Goal: Task Accomplishment & Management: Manage account settings

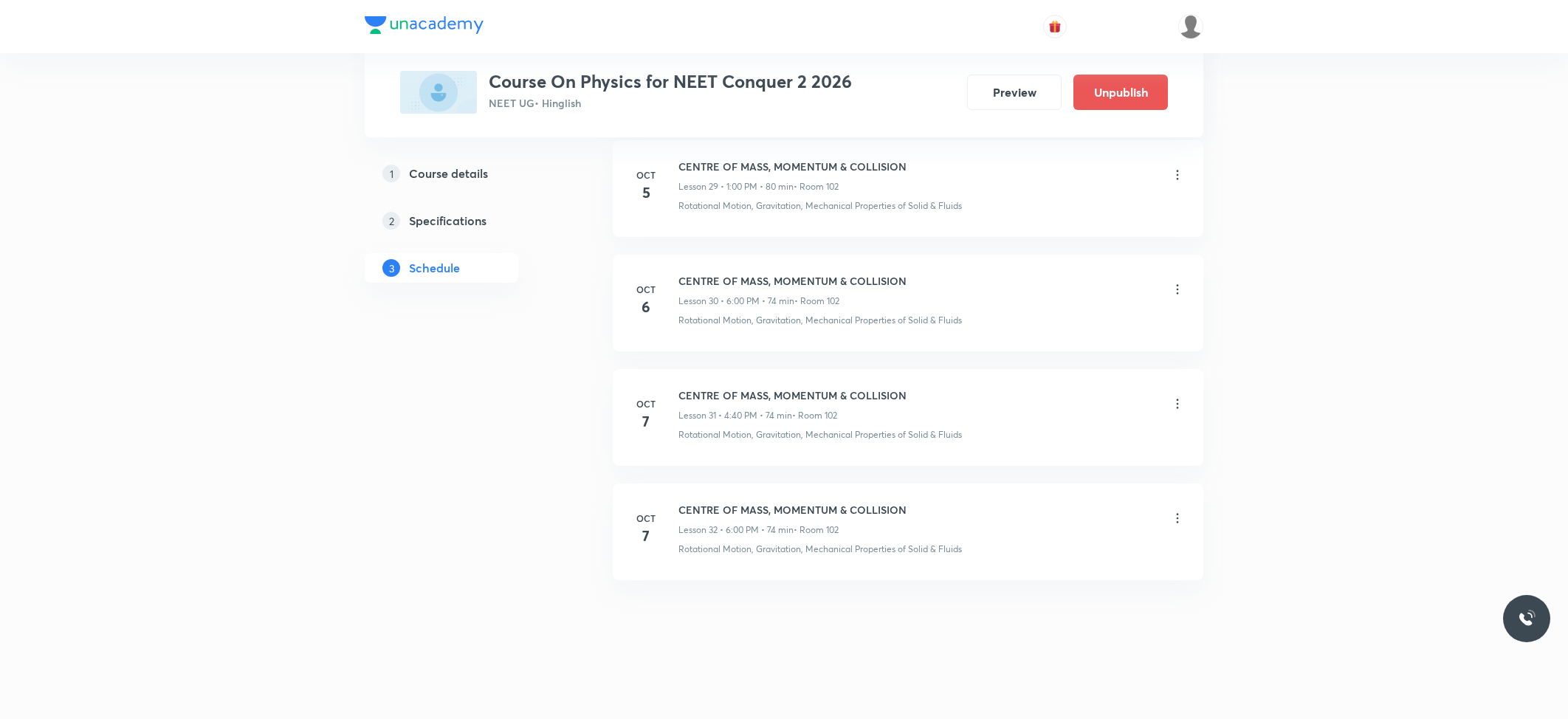
click at [1171, 514] on icon at bounding box center [1177, 518] width 15 height 15
click at [1043, 555] on p "Edit" at bounding box center [1039, 556] width 18 height 15
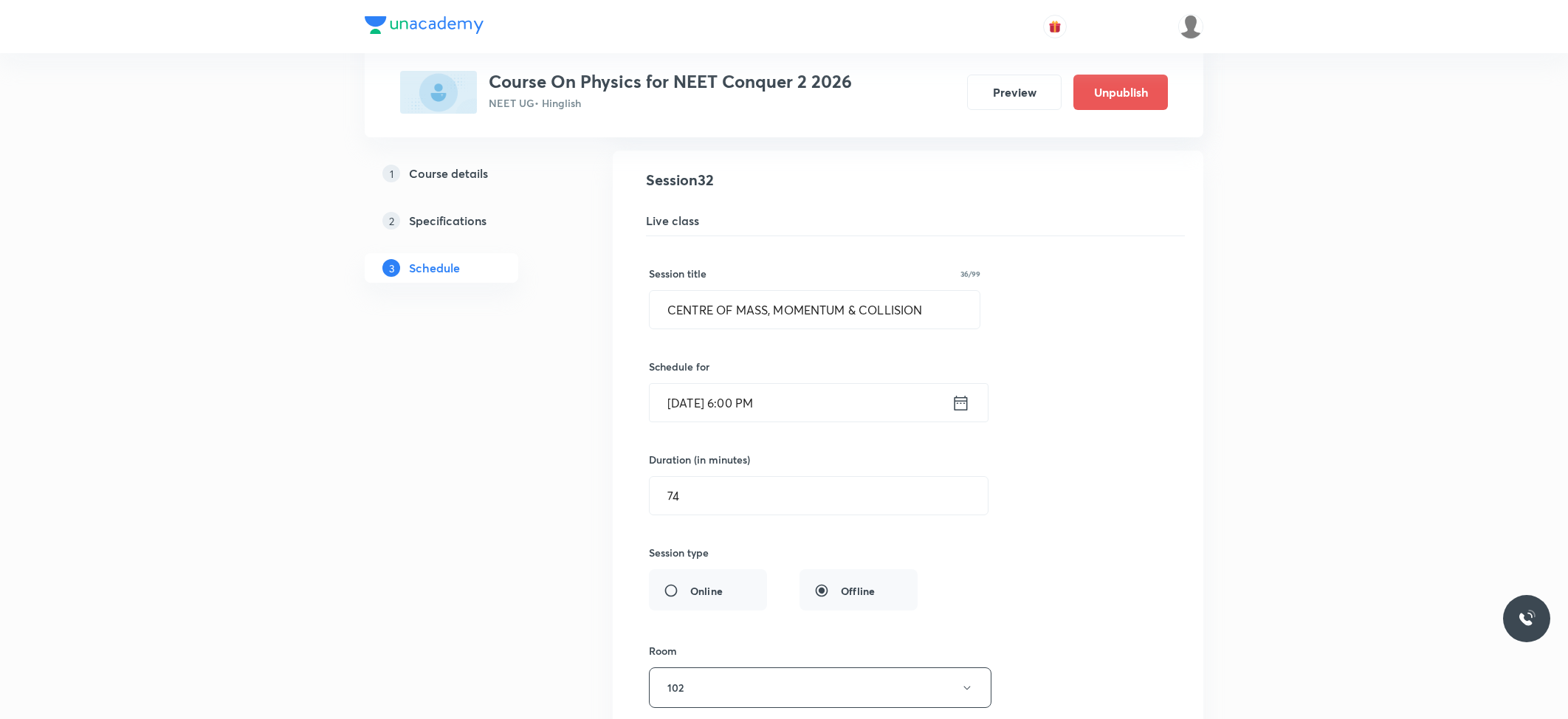
scroll to position [3657, 0]
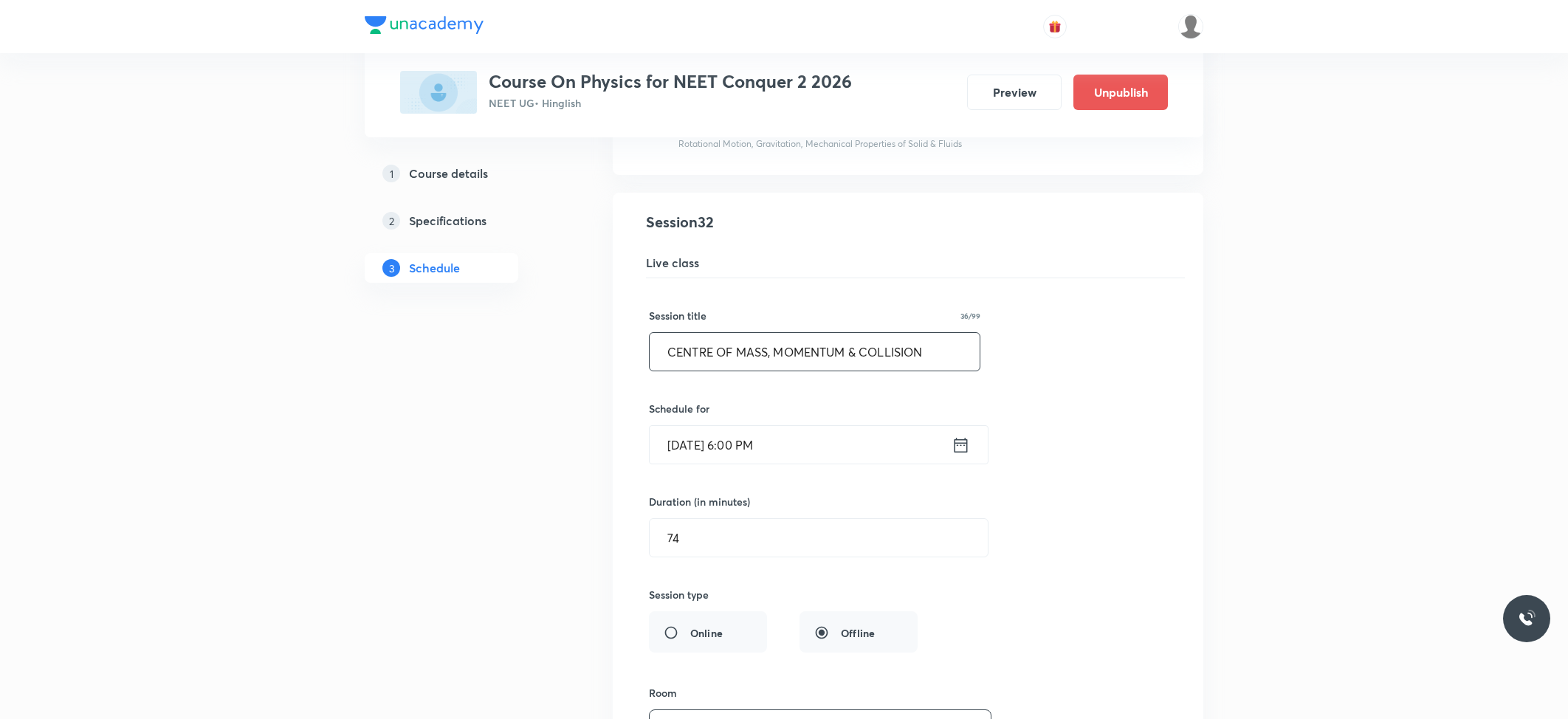
click at [955, 371] on input "CENTRE OF MASS, MOMENTUM & COLLISION" at bounding box center [814, 352] width 330 height 38
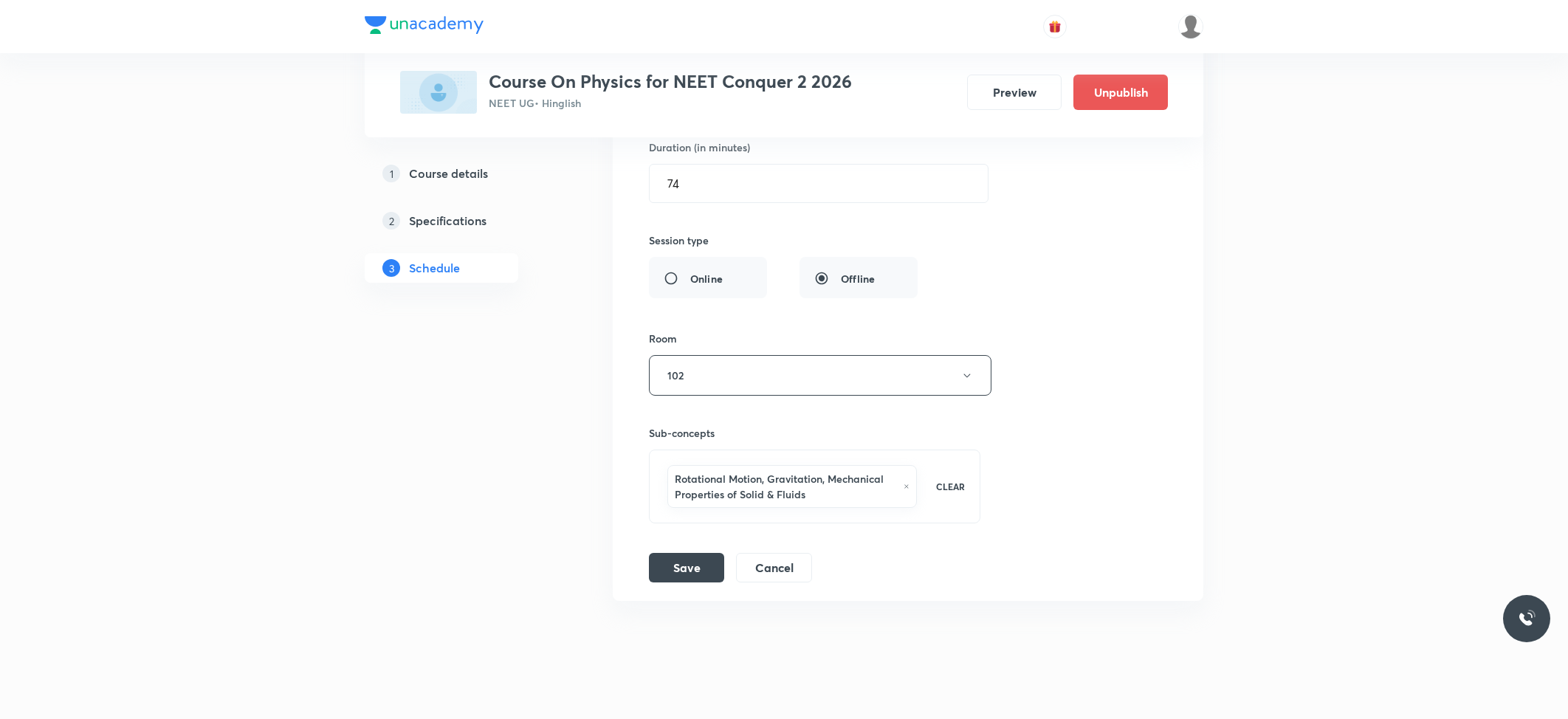
scroll to position [4050, 0]
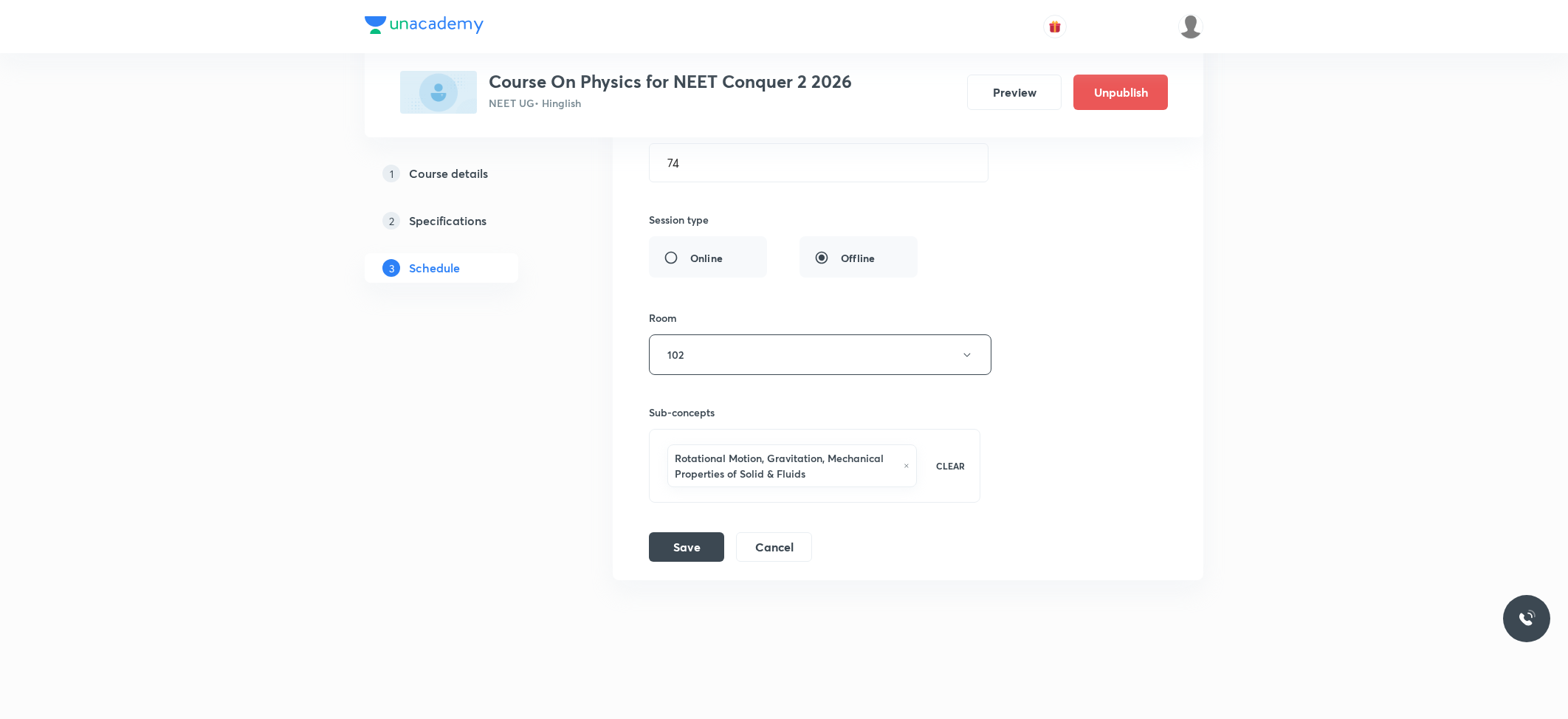
type input "ROTATIONAL MOTION"
click at [697, 568] on li "CENTRE OF MASS, MOMENTUM & COLLISION Lesson 32 • Room 102 Rotational Motion, Gr…" at bounding box center [908, 199] width 590 height 763
click at [697, 553] on button "Save" at bounding box center [687, 546] width 75 height 29
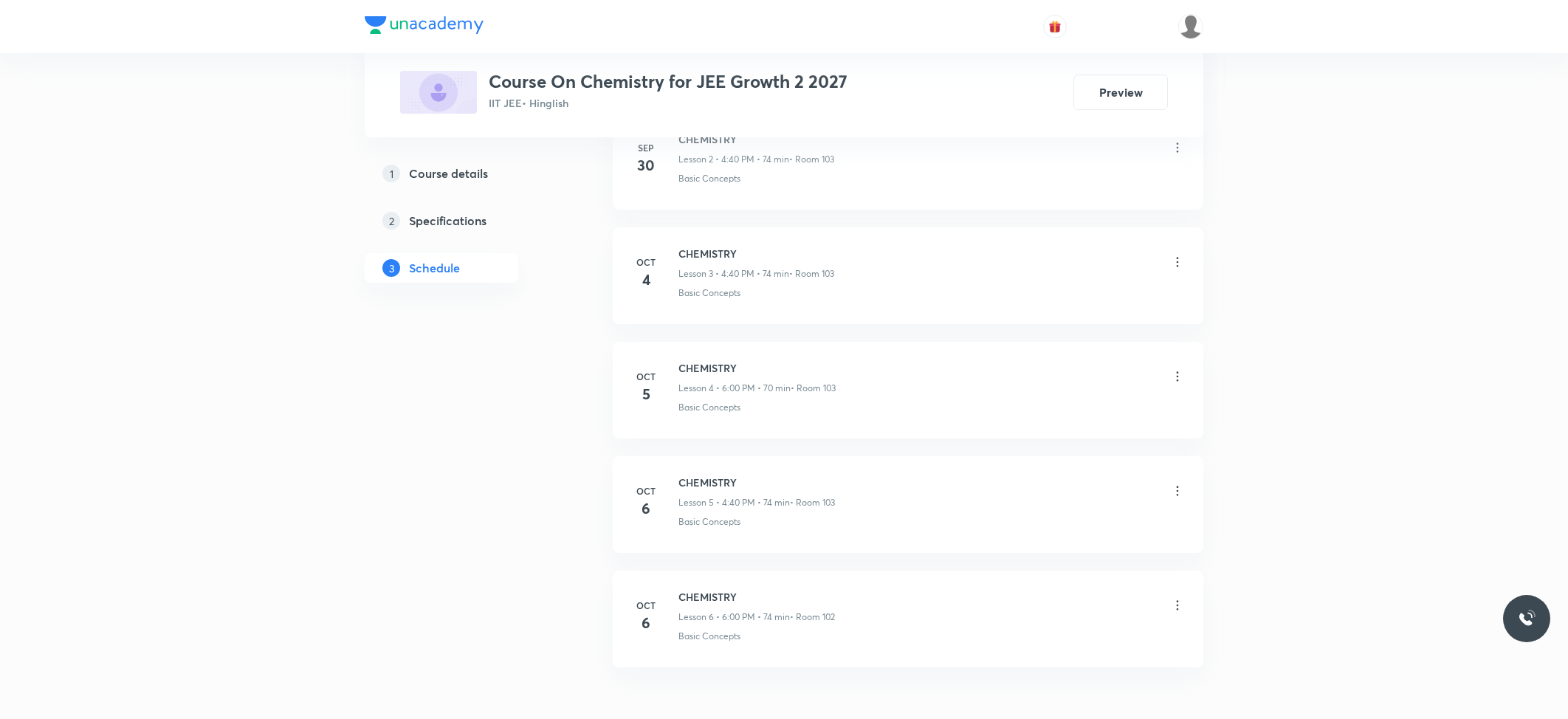
scroll to position [1155, 0]
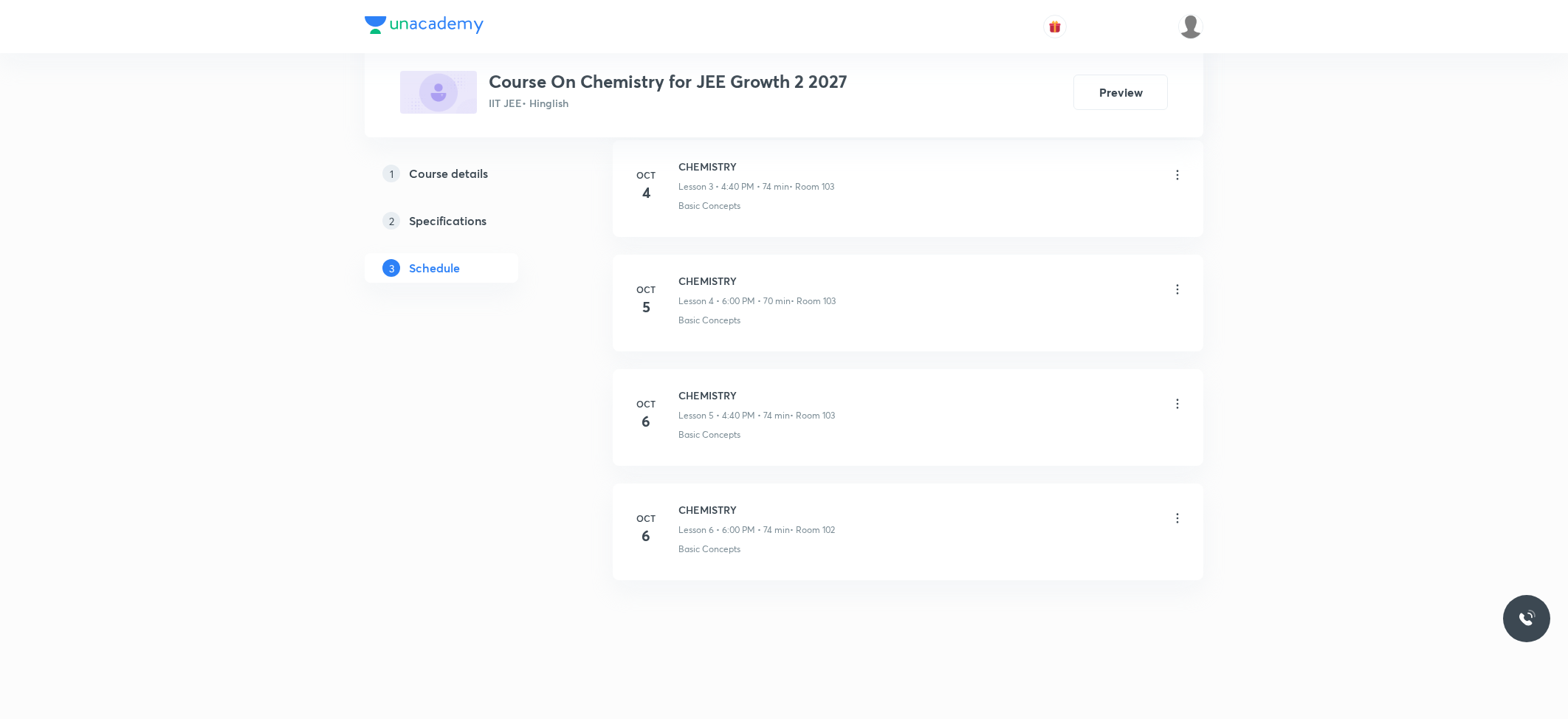
click at [727, 502] on h6 "CHEMISTRY" at bounding box center [756, 510] width 156 height 15
copy h6 "CHEMISTRY"
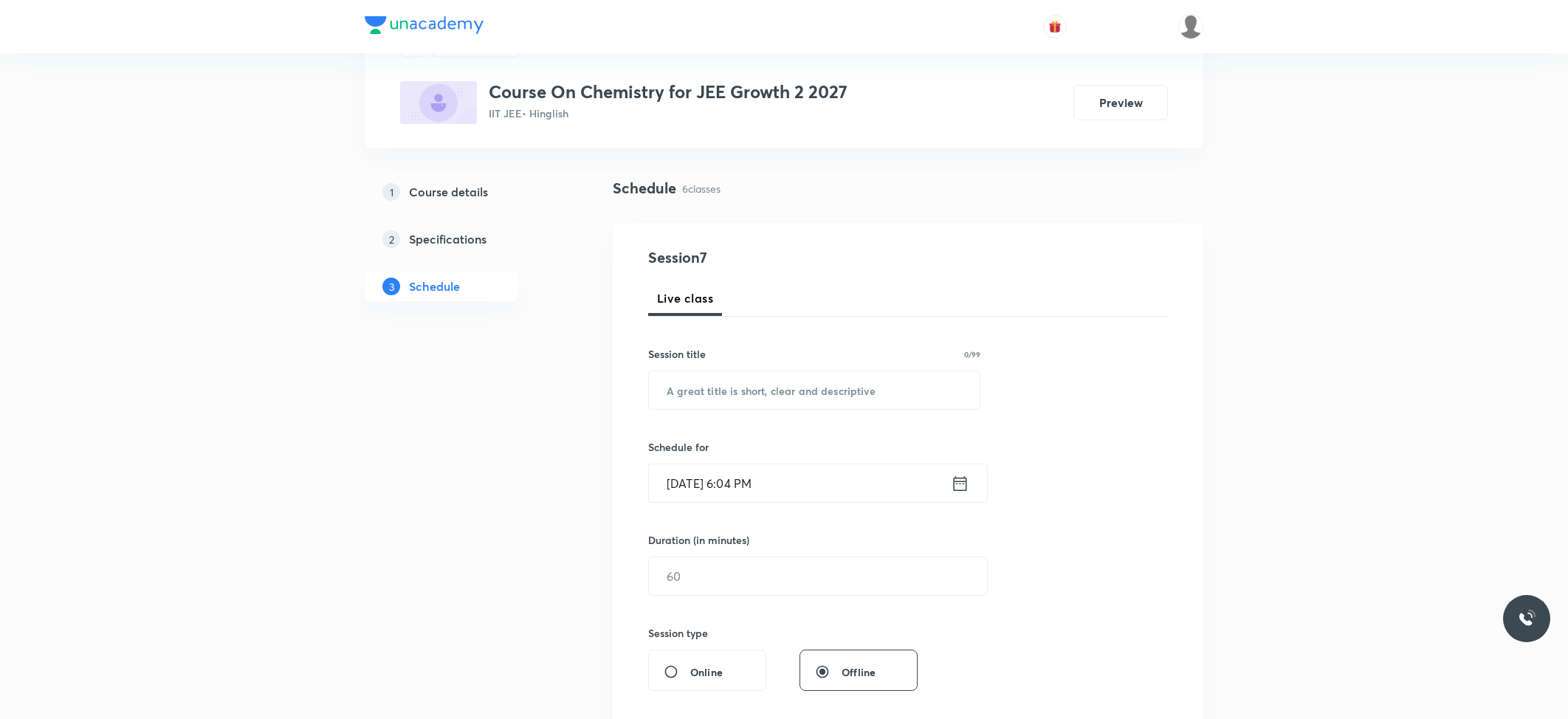
scroll to position [0, 0]
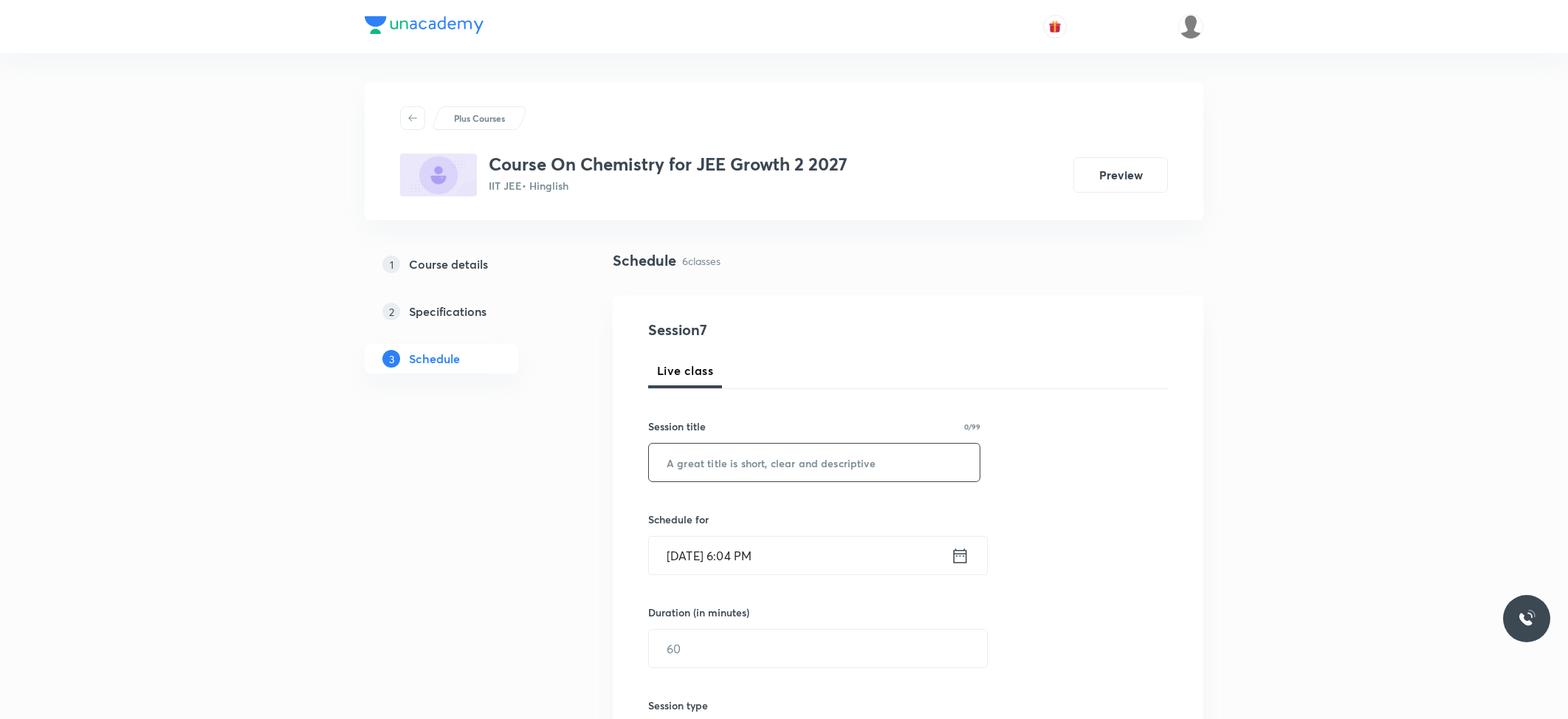
click at [745, 485] on div "Session 7 Live class Session title 0/99 ​ Schedule for [DATE] 6:04 PM ​ Duratio…" at bounding box center [908, 665] width 520 height 694
click at [751, 465] on input "text" at bounding box center [814, 462] width 331 height 38
paste input "CHEMISTRY"
type input "CHEMISTRY"
click at [738, 538] on input "[DATE] 6:04 PM" at bounding box center [800, 555] width 302 height 38
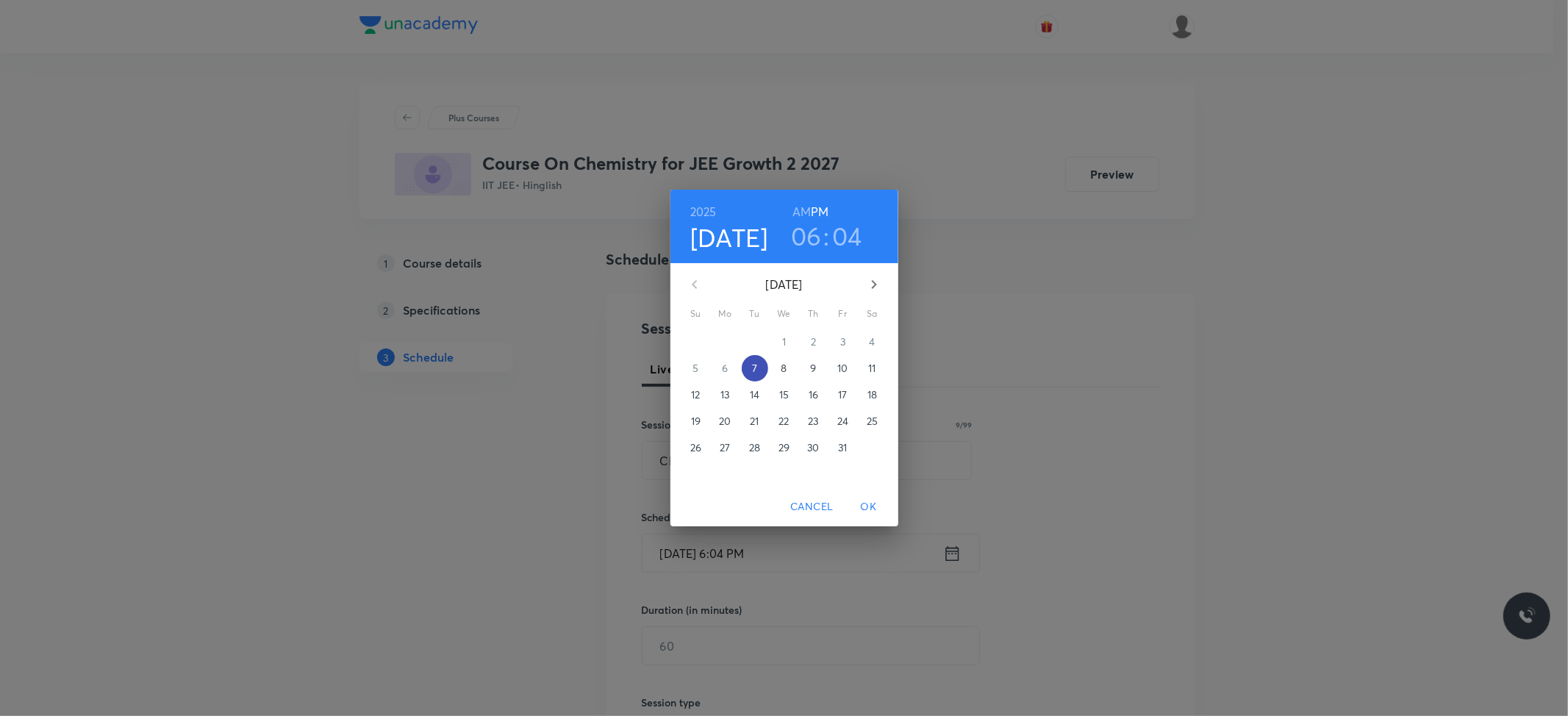
click at [752, 368] on p "7" at bounding box center [754, 368] width 5 height 15
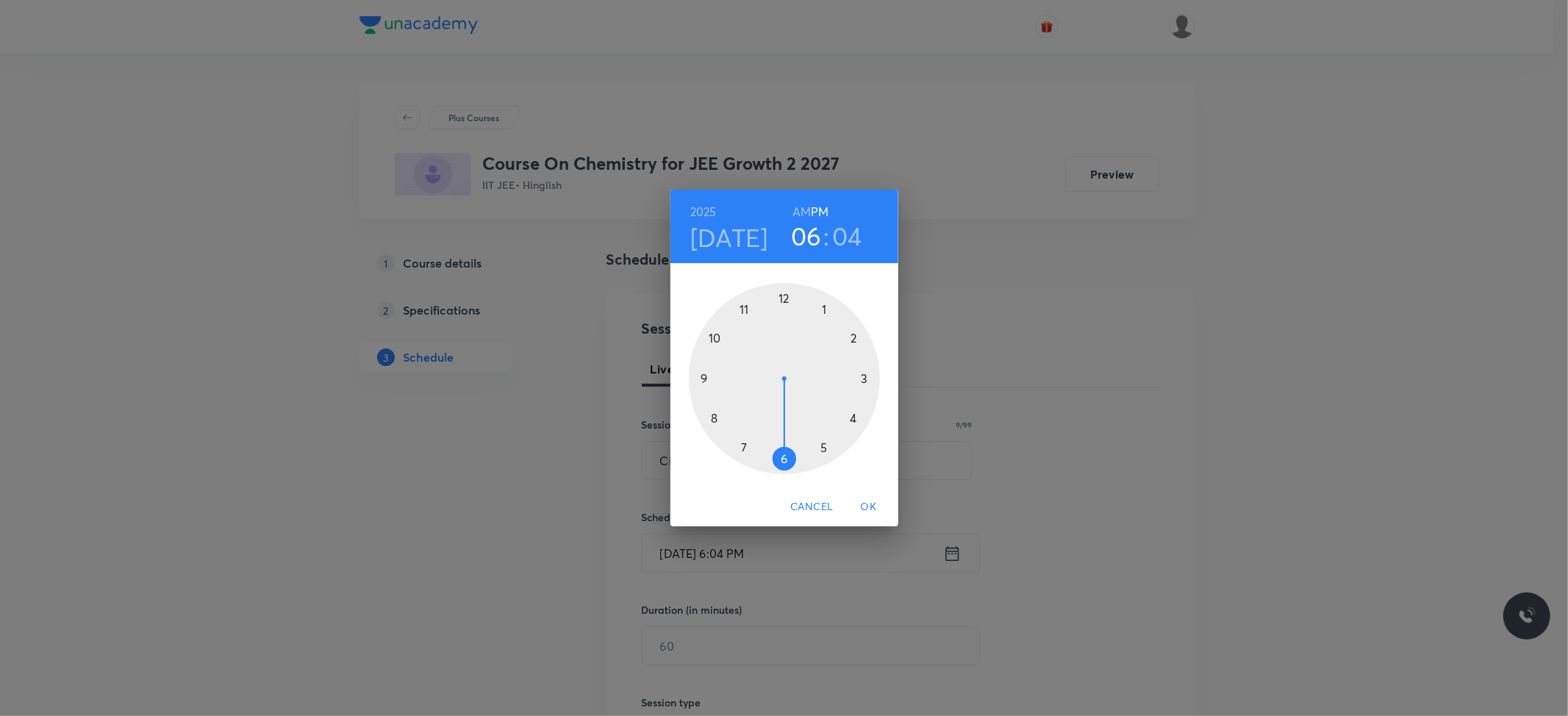
click at [786, 454] on div at bounding box center [784, 378] width 191 height 191
click at [786, 297] on div at bounding box center [784, 378] width 191 height 191
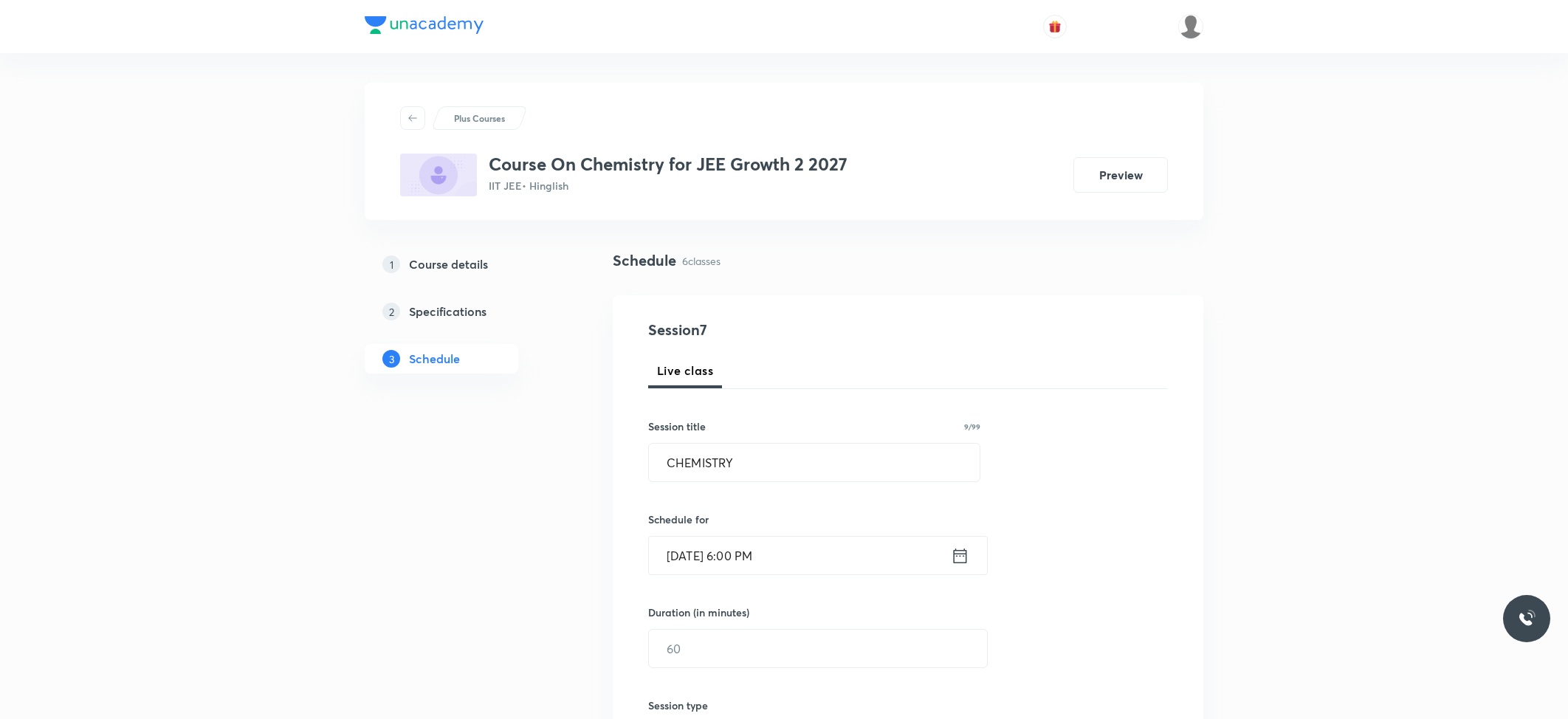
click at [724, 627] on div "Duration (in minutes) ​" at bounding box center [783, 637] width 269 height 63
click at [710, 637] on input "text" at bounding box center [817, 648] width 338 height 38
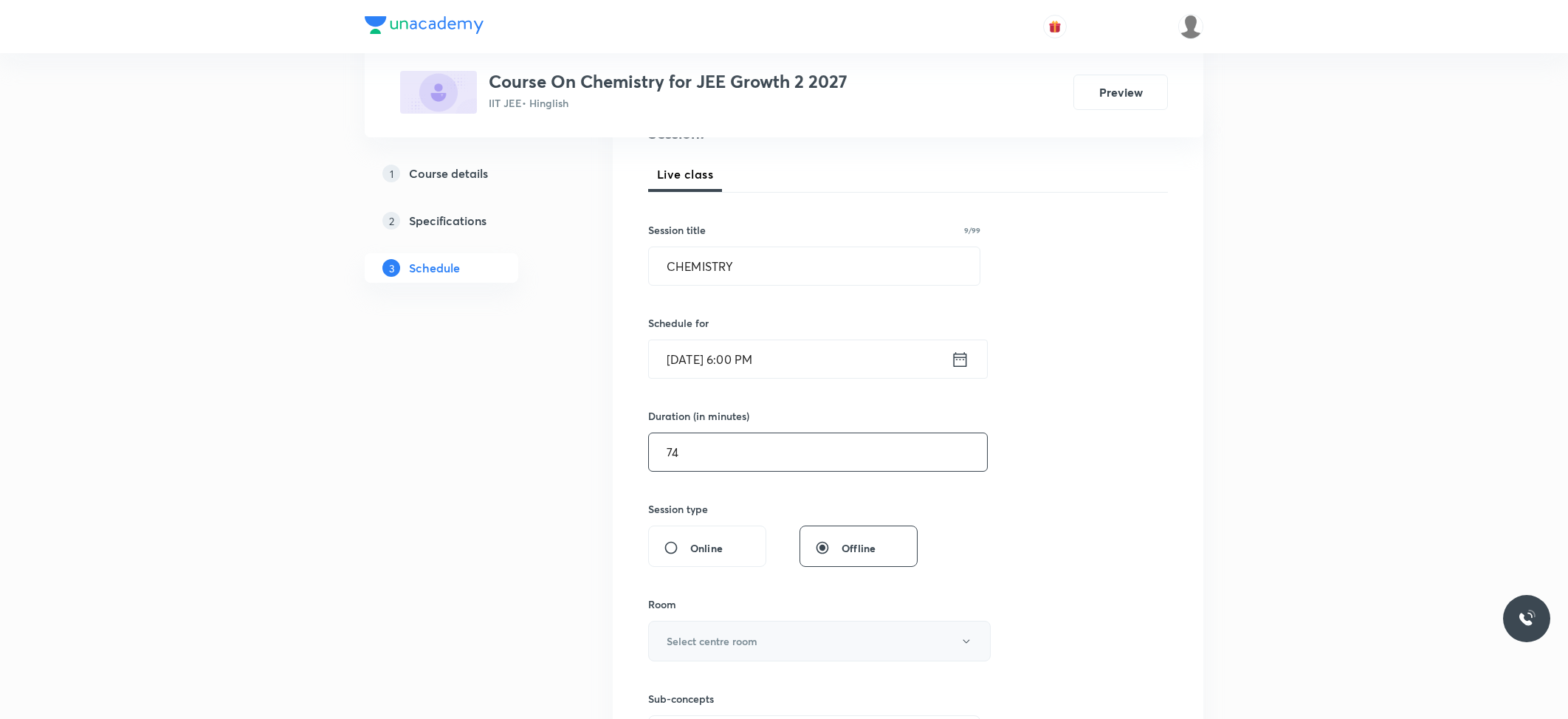
type input "74"
click at [814, 624] on button "Select centre room" at bounding box center [819, 641] width 343 height 41
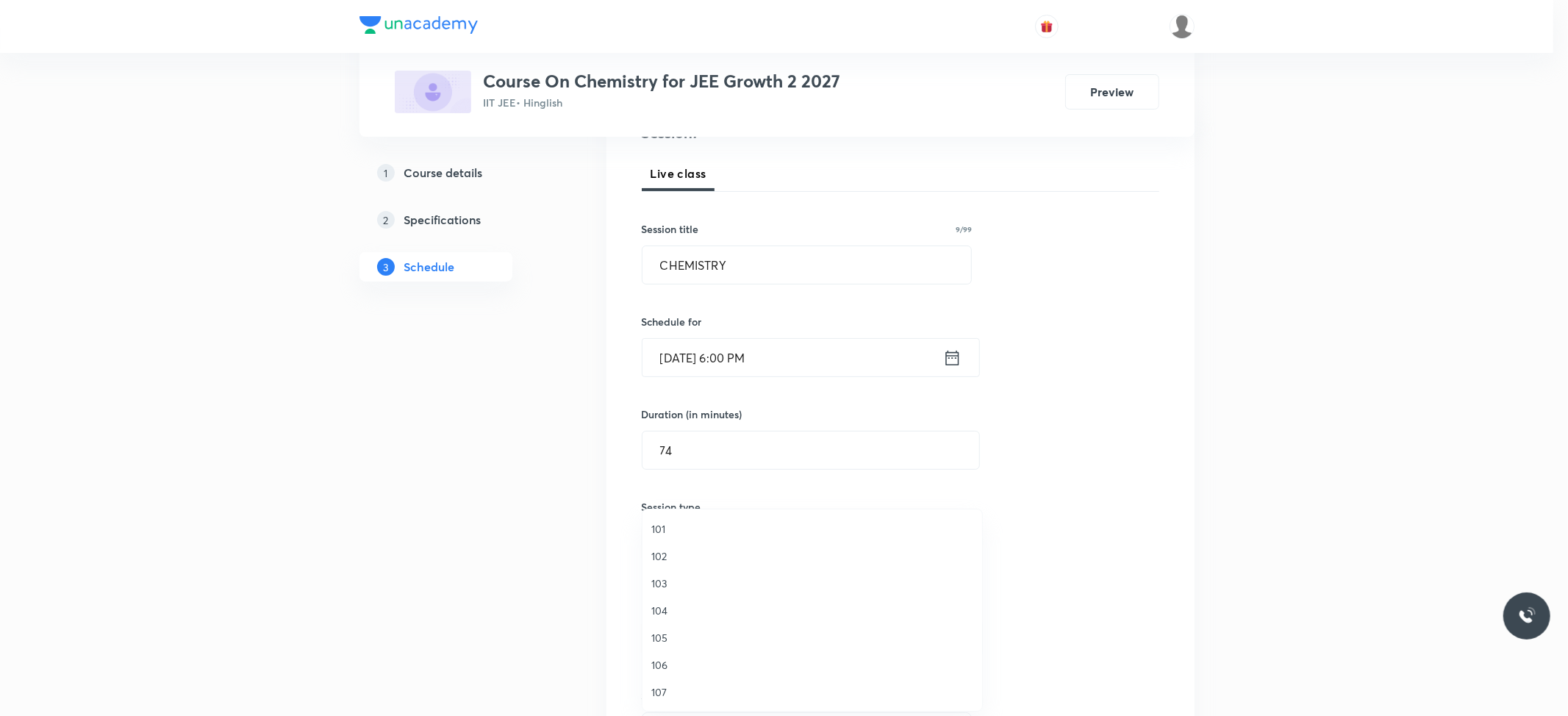
click at [743, 650] on li "105" at bounding box center [812, 637] width 340 height 27
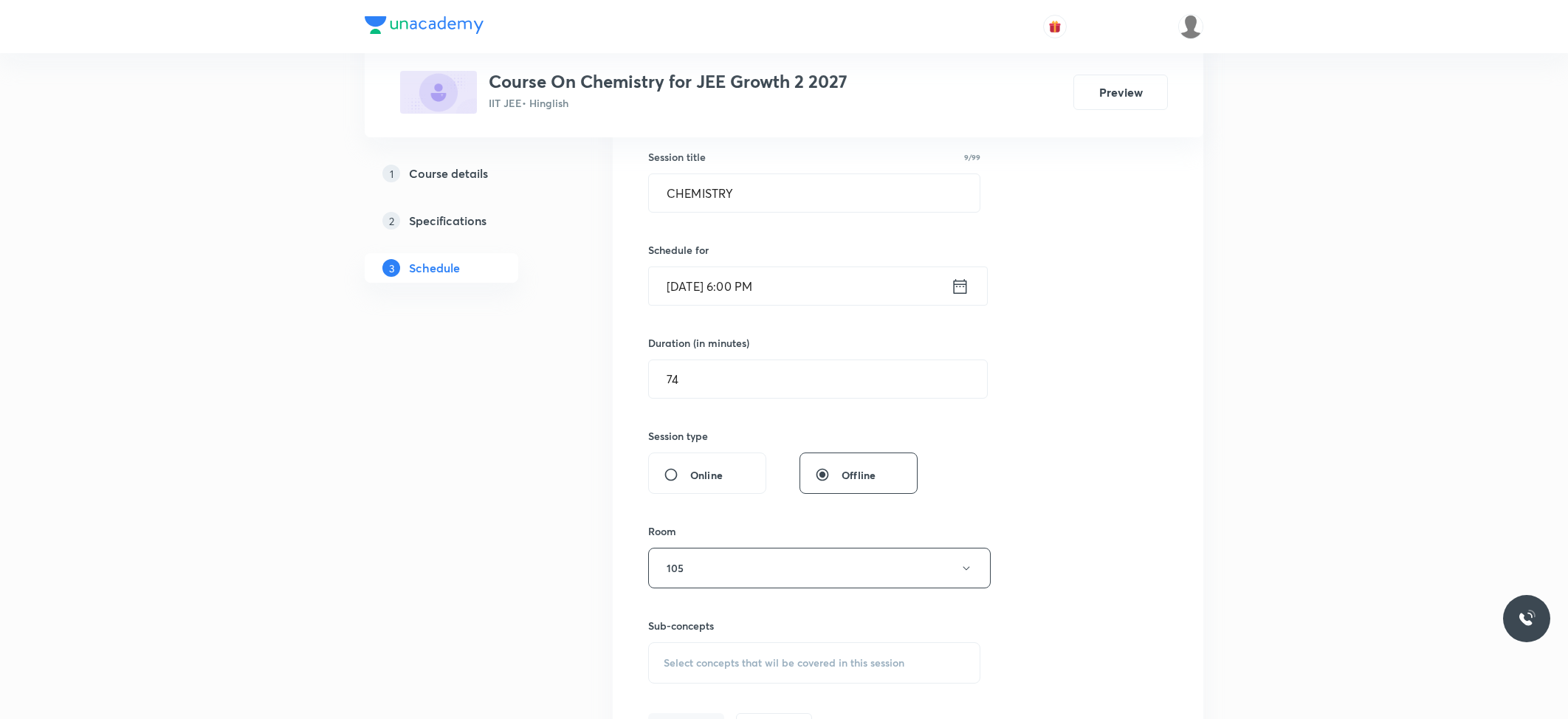
scroll to position [393, 0]
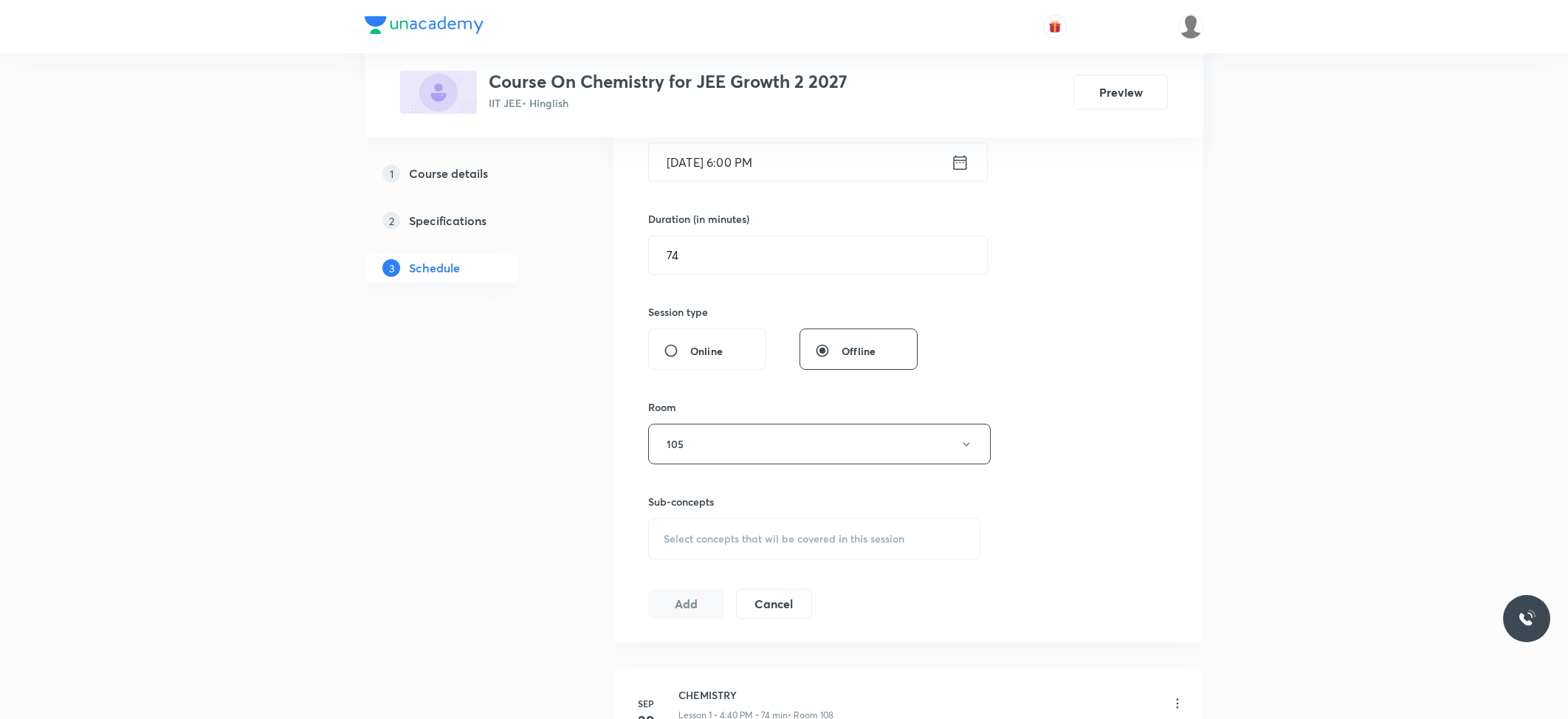
click at [786, 540] on span "Select concepts that wil be covered in this session" at bounding box center [784, 539] width 241 height 12
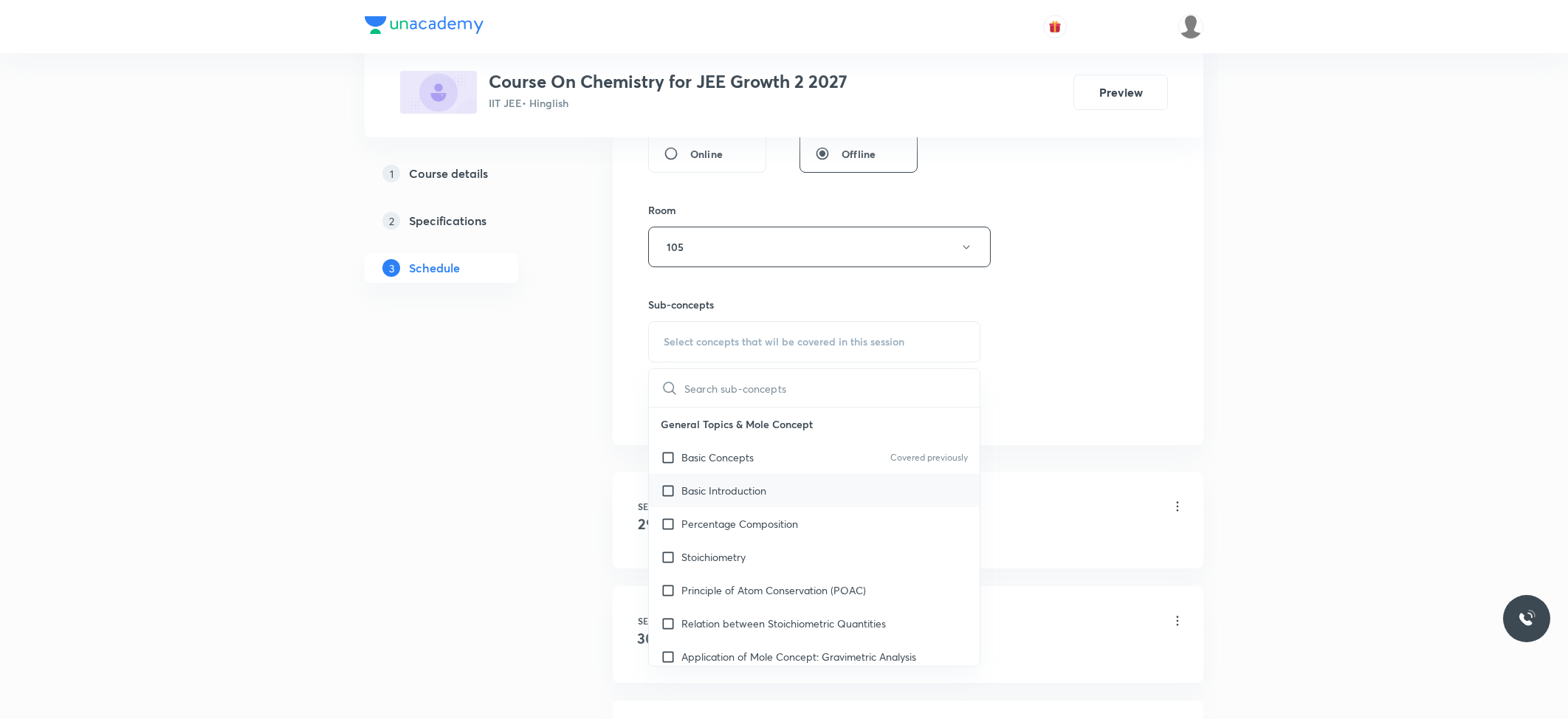
click at [706, 498] on p "Basic Introduction" at bounding box center [724, 490] width 85 height 15
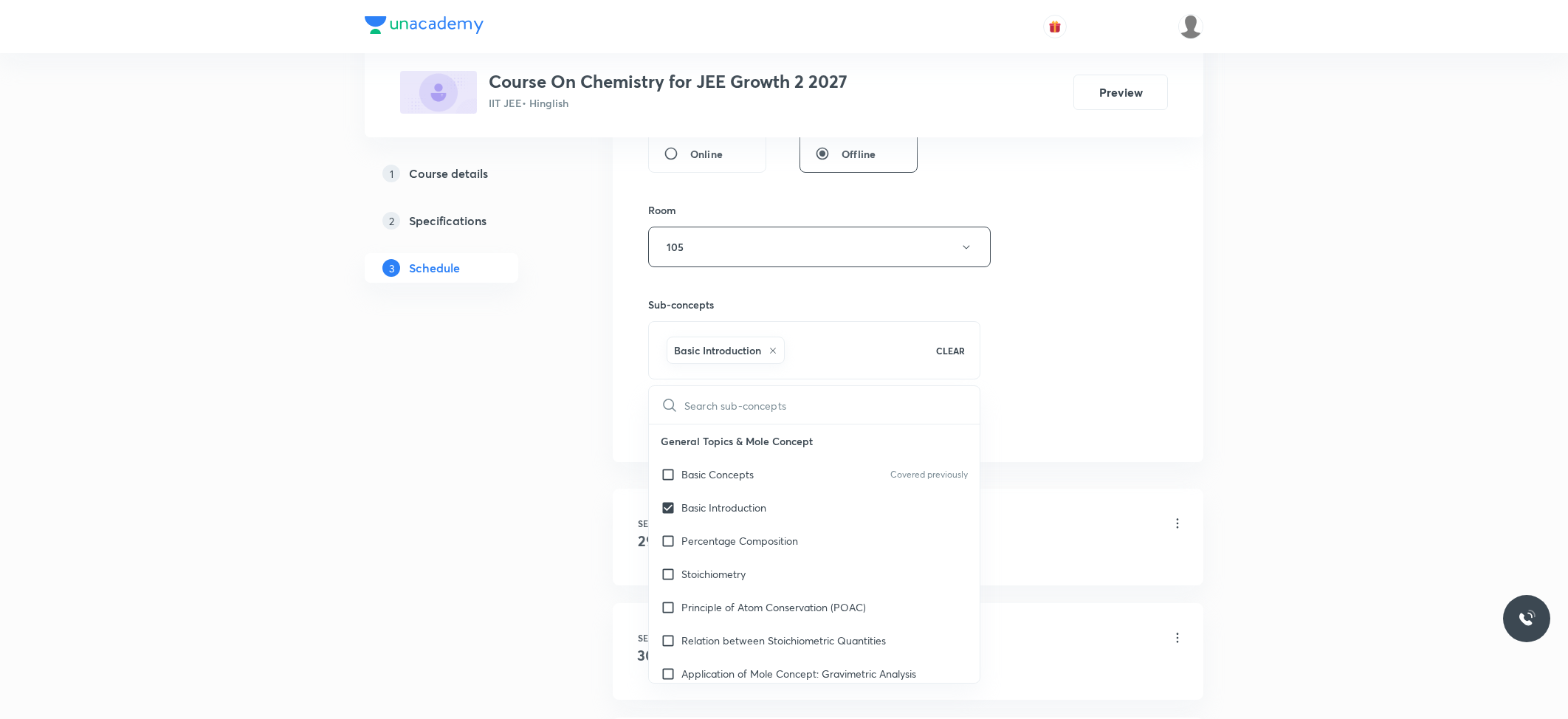
checkbox input "true"
click at [533, 435] on div "1 Course details 2 Specifications 3 Schedule" at bounding box center [465, 464] width 201 height 1611
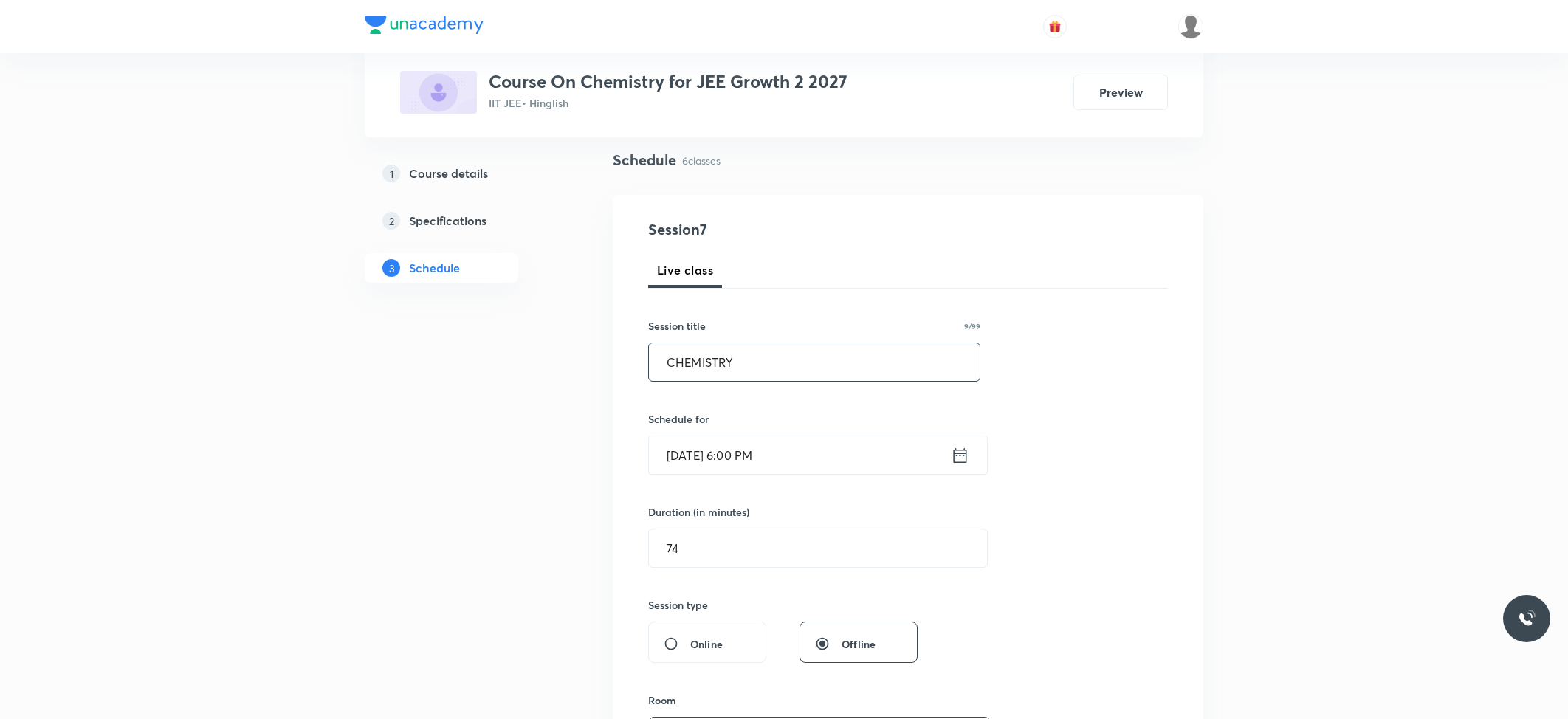
scroll to position [99, 0]
click at [751, 456] on input "[DATE] 6:00 PM" at bounding box center [800, 457] width 302 height 38
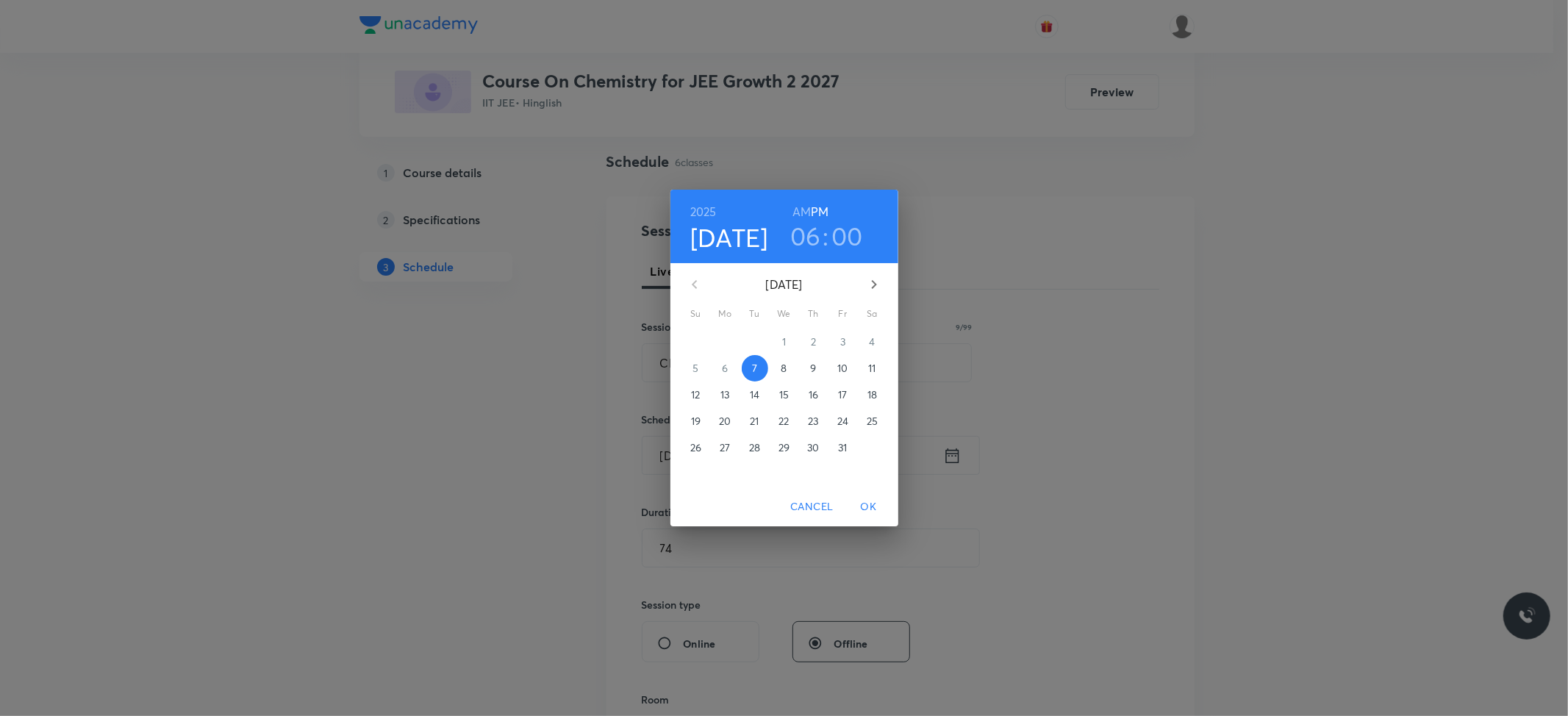
click at [834, 231] on h3 "00" at bounding box center [847, 236] width 31 height 31
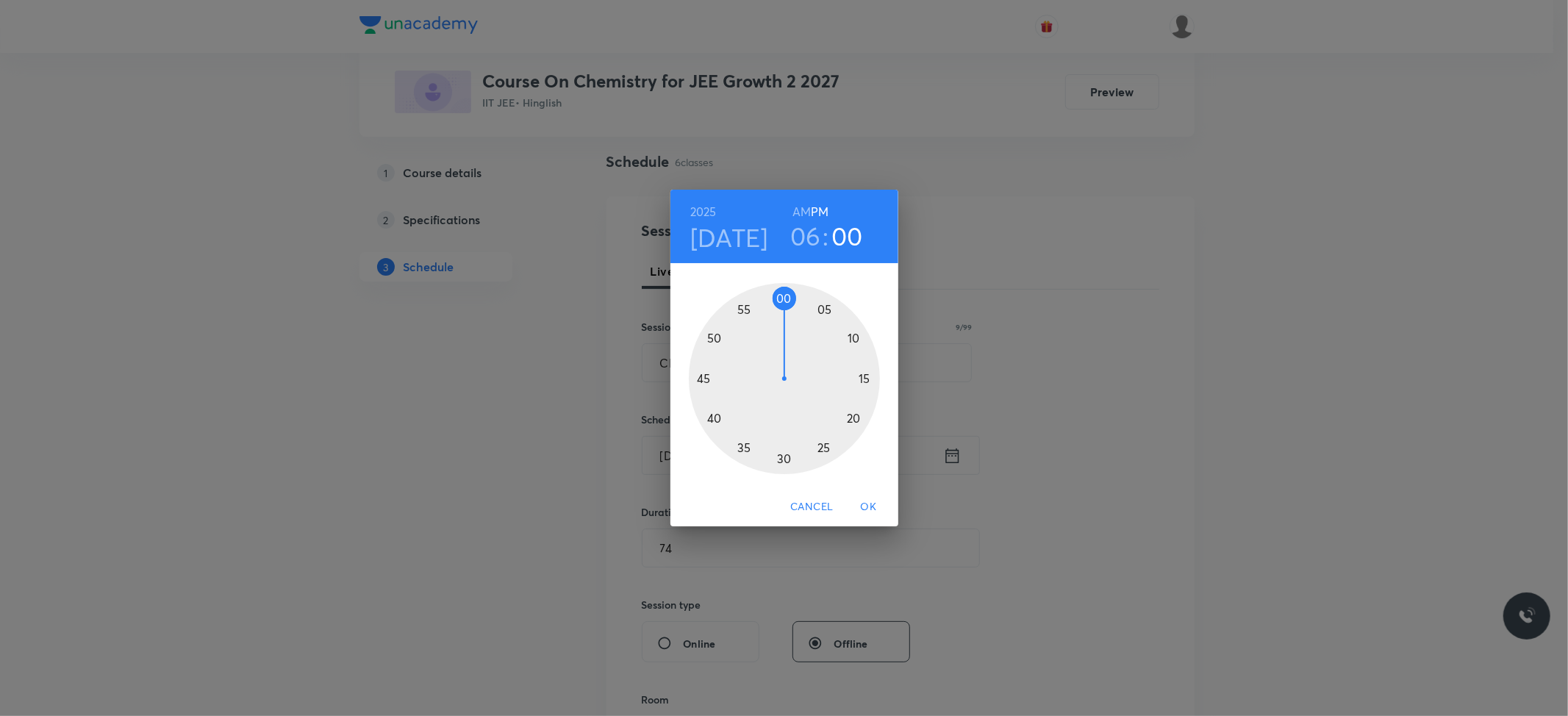
click at [855, 337] on div at bounding box center [784, 378] width 191 height 191
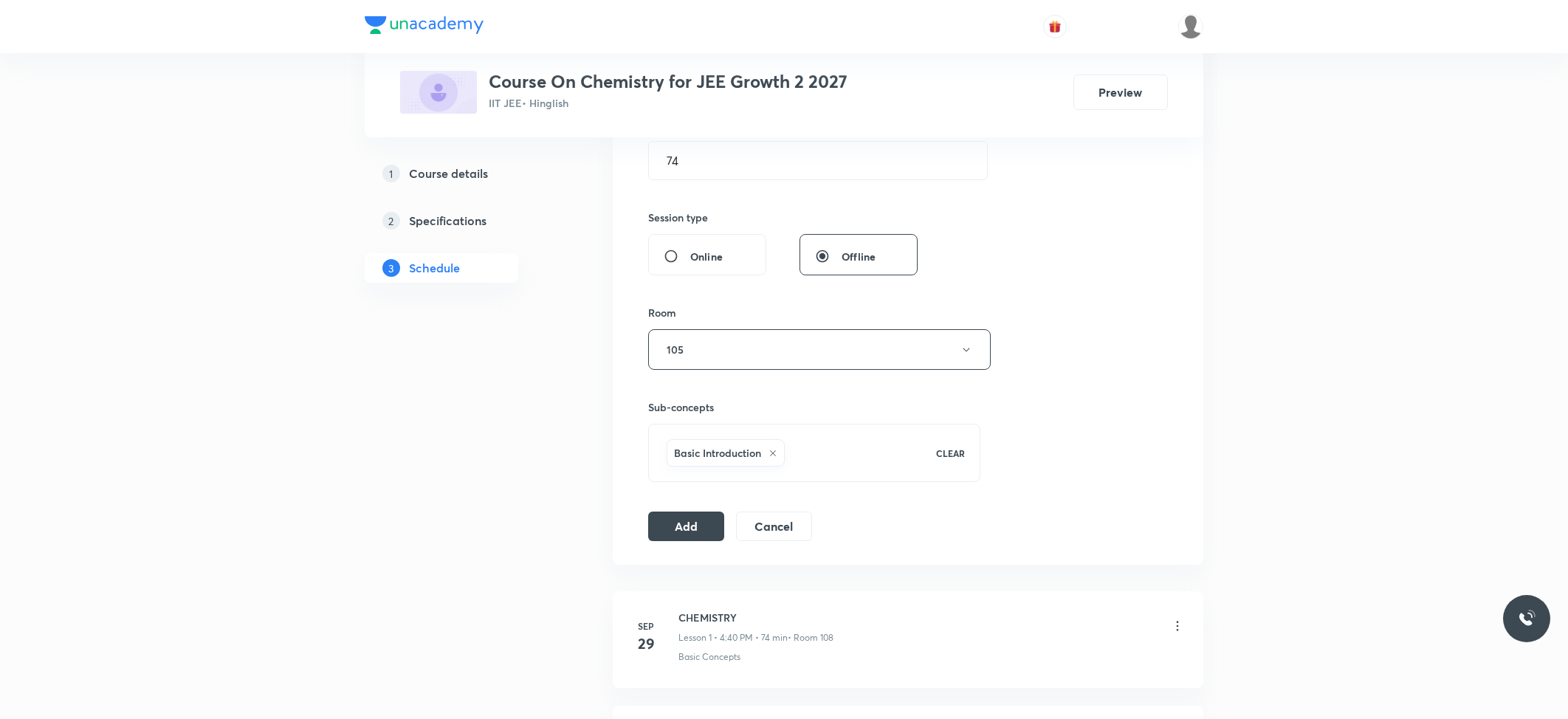
scroll to position [492, 0]
click at [690, 513] on button "Add" at bounding box center [686, 521] width 76 height 29
click at [690, 517] on button "Add" at bounding box center [686, 523] width 76 height 29
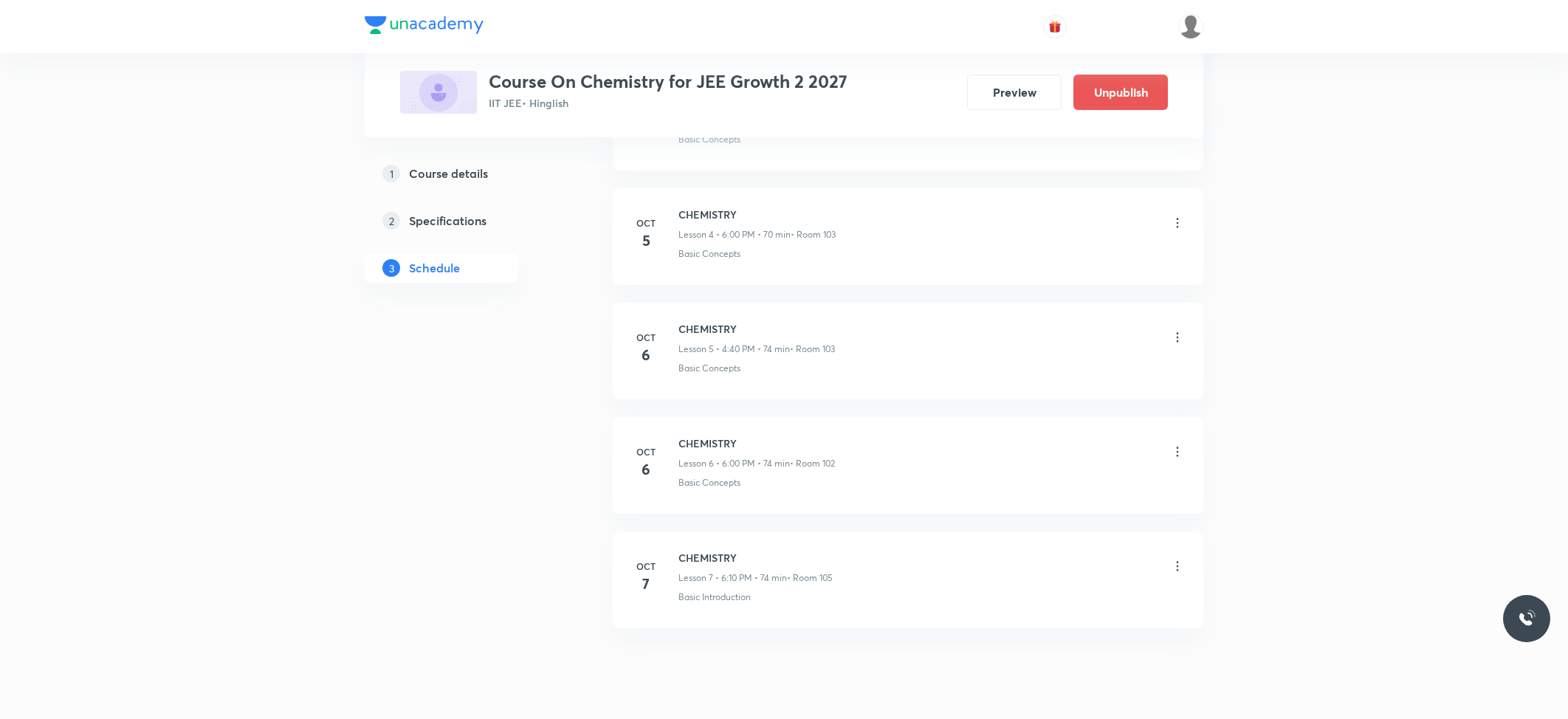
scroll to position [589, 0]
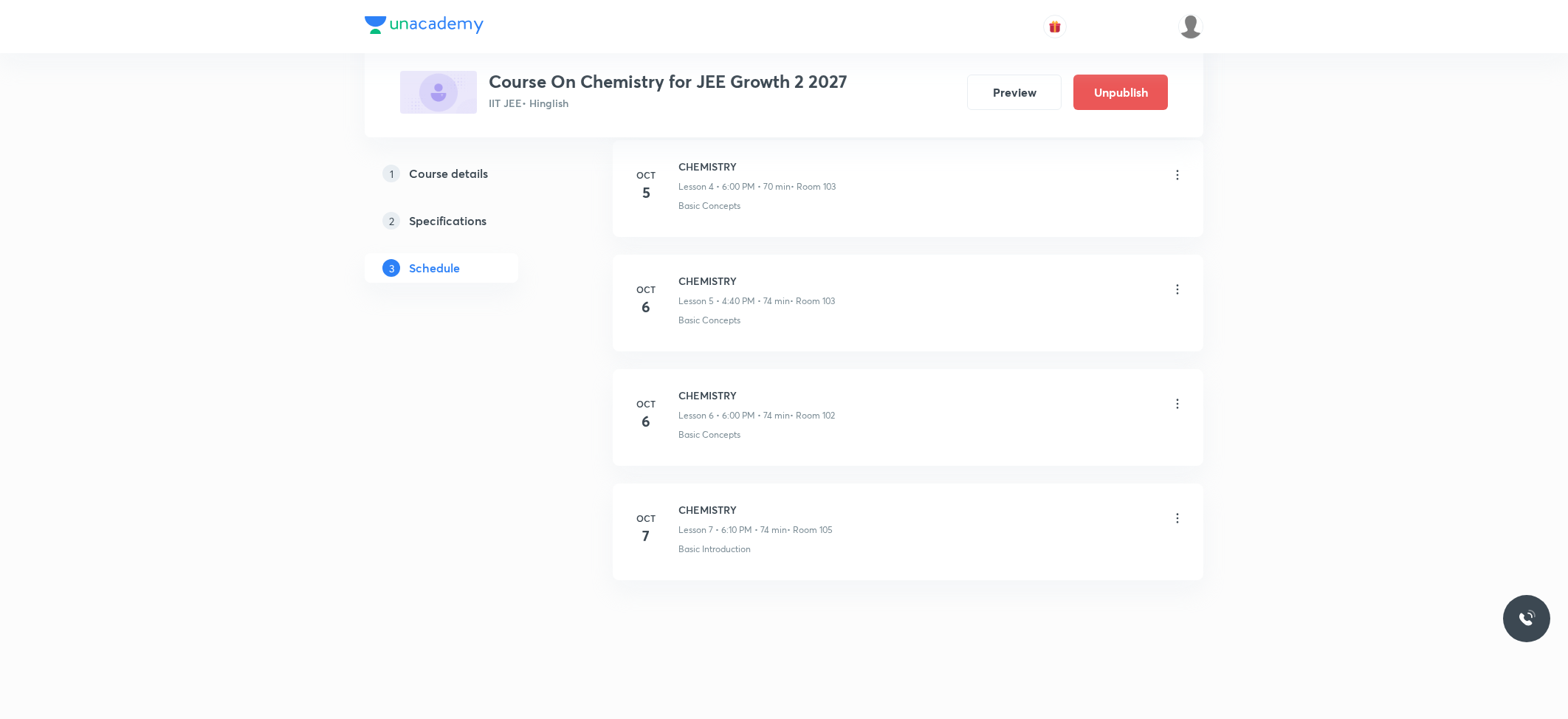
click at [482, 512] on div "1 Course details 2 Specifications 3 Schedule" at bounding box center [465, 178] width 201 height 1030
